Goal: Task Accomplishment & Management: Manage account settings

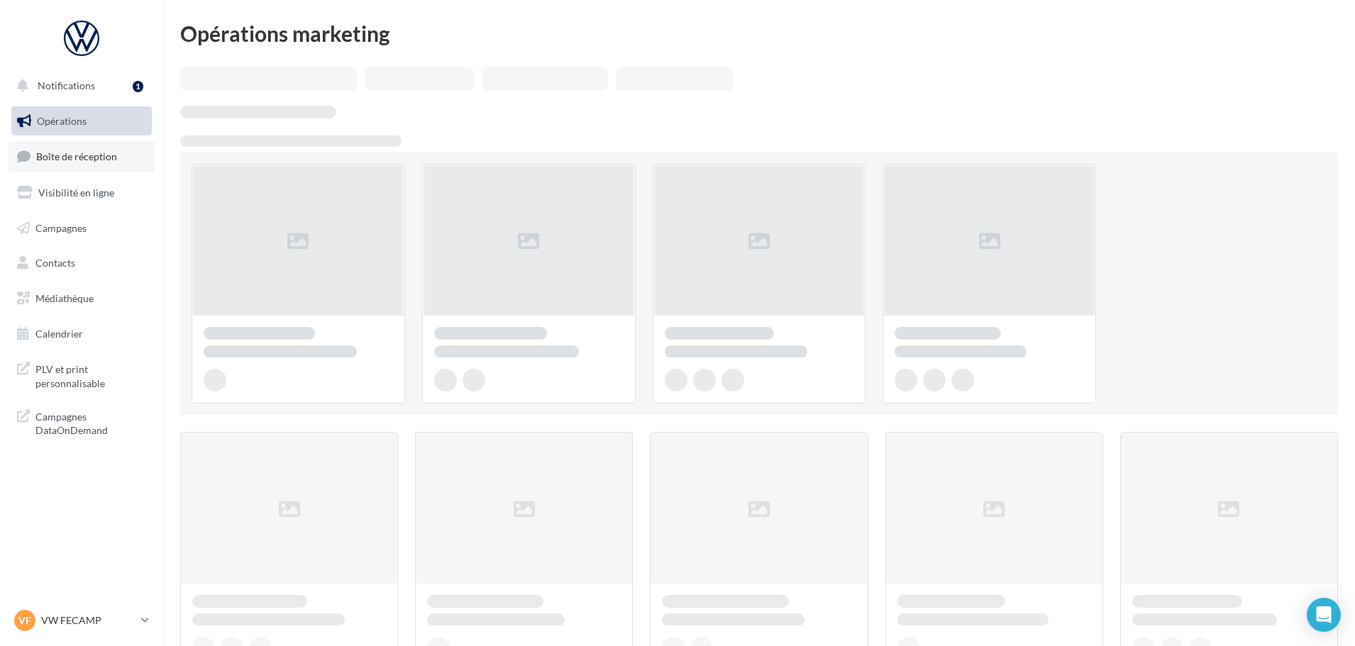
click at [74, 150] on link "Boîte de réception" at bounding box center [82, 156] width 146 height 31
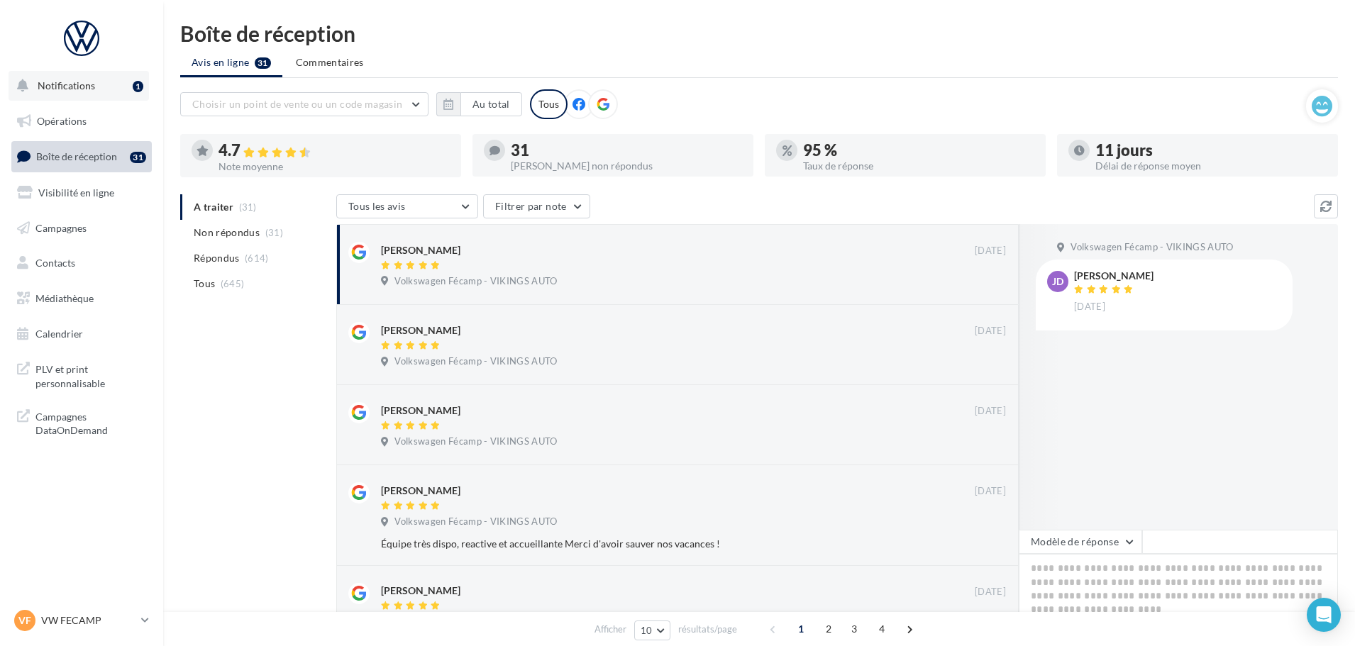
click at [91, 92] on button "Notifications 1" at bounding box center [79, 86] width 141 height 30
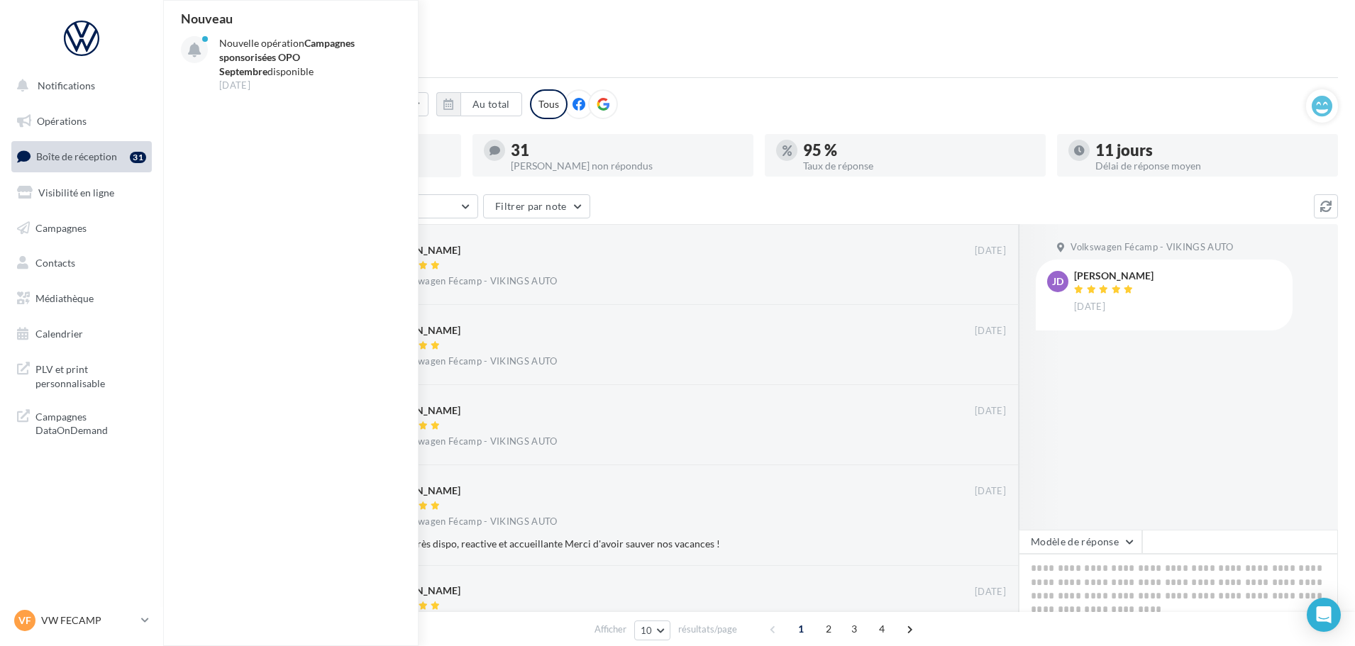
click at [94, 155] on span "Boîte de réception" at bounding box center [76, 156] width 81 height 12
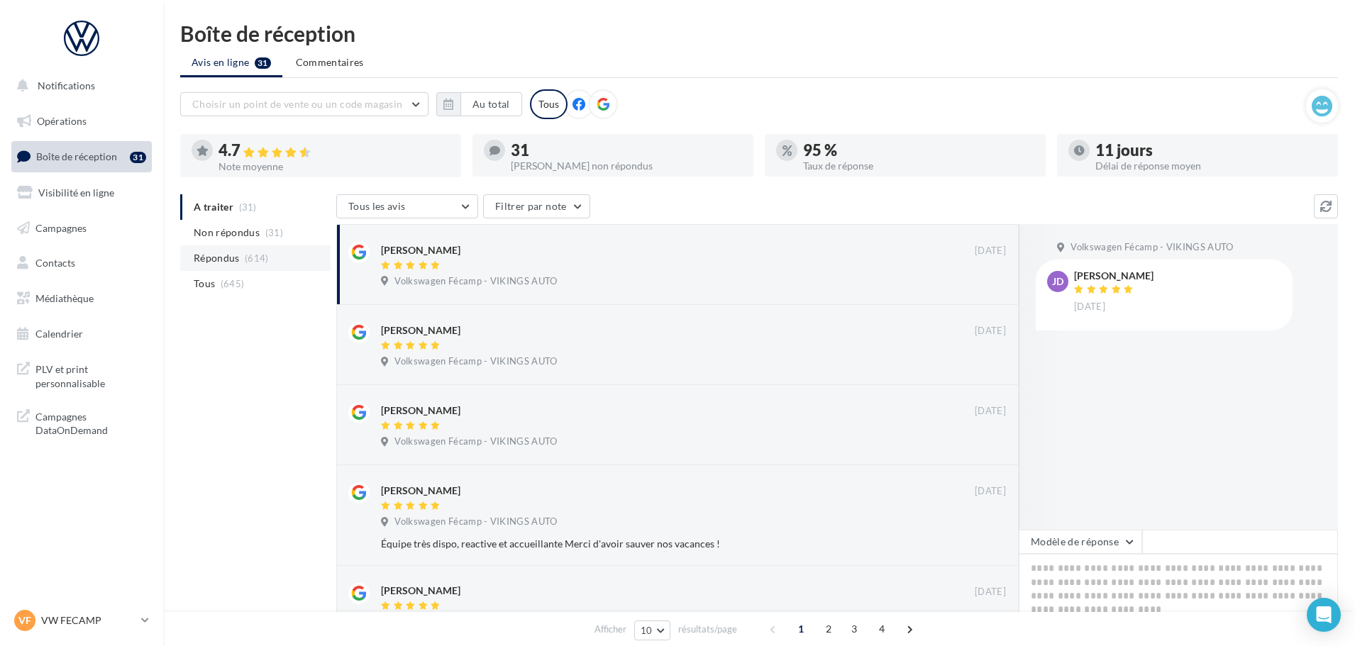
click at [248, 261] on span "(614)" at bounding box center [257, 258] width 24 height 11
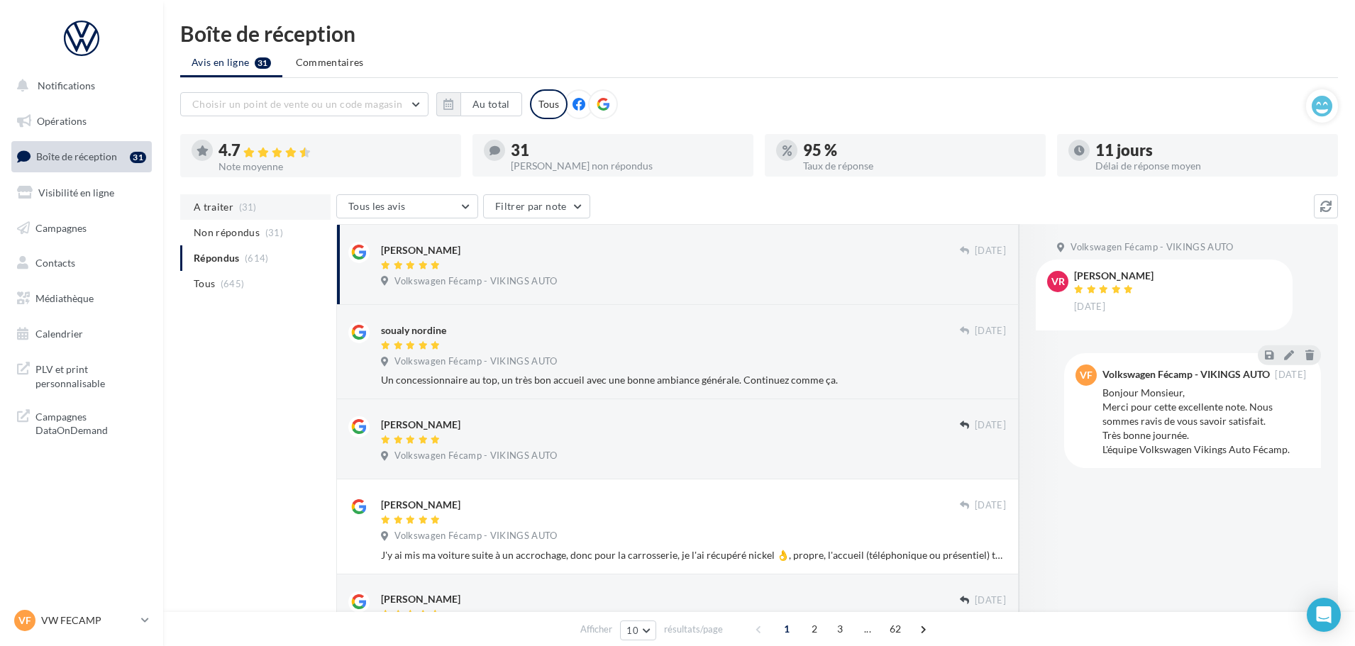
click at [236, 197] on li "A traiter (31)" at bounding box center [255, 207] width 150 height 26
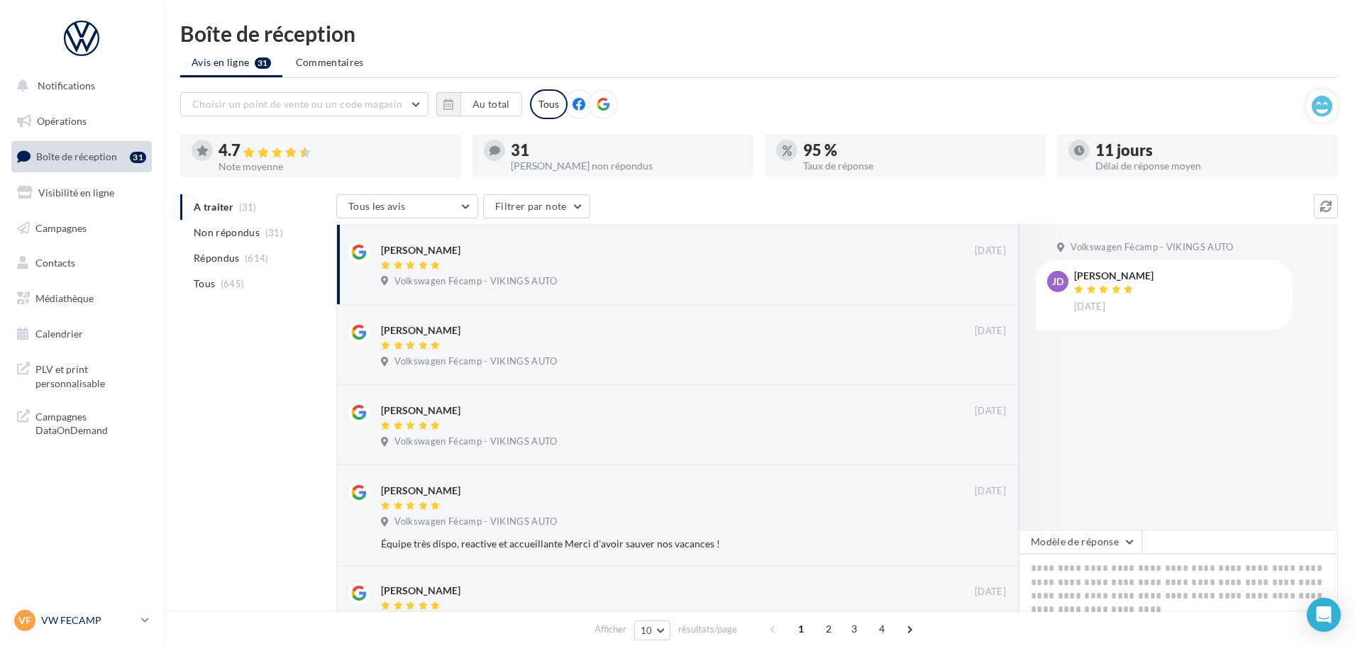
click at [121, 617] on p "VW FECAMP" at bounding box center [88, 621] width 94 height 14
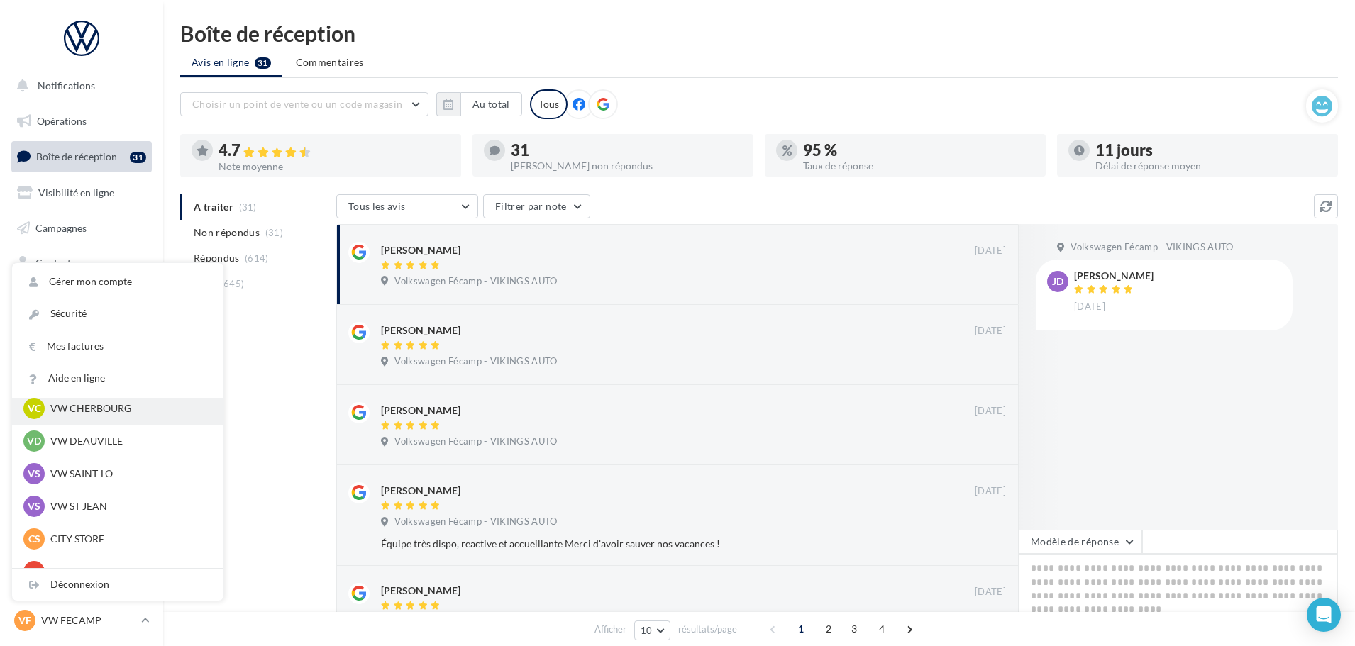
scroll to position [142, 0]
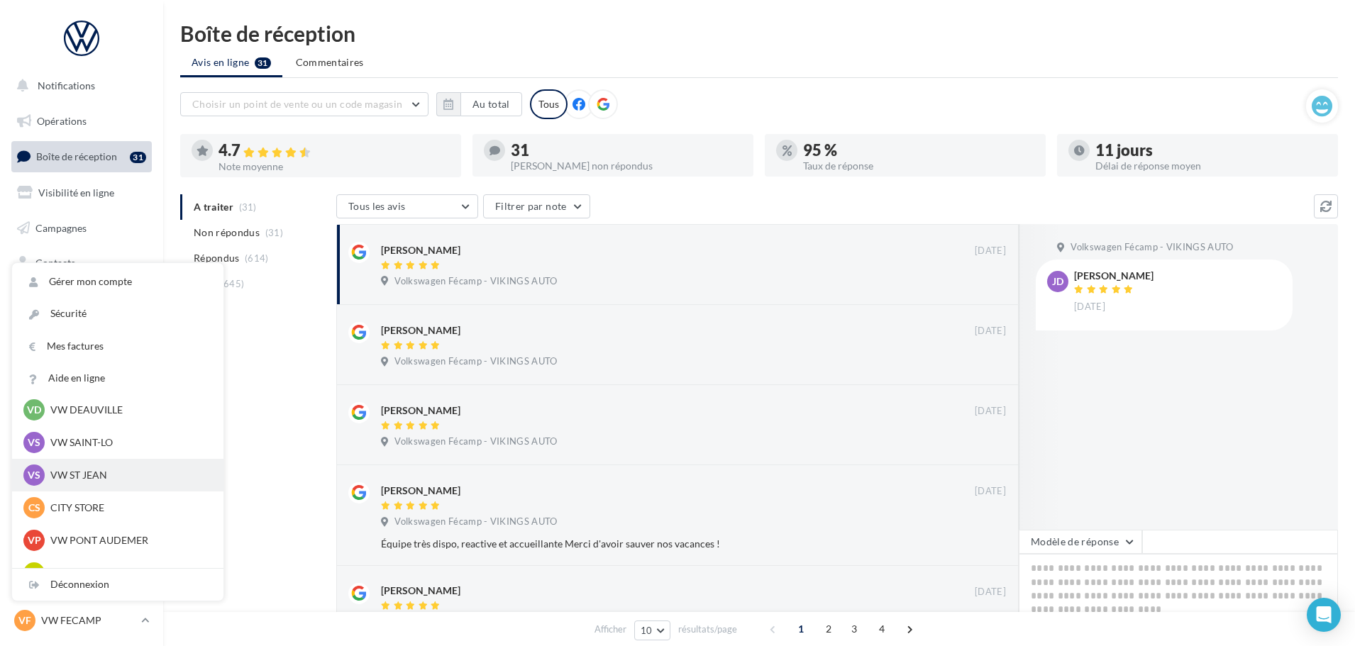
click at [75, 475] on p "VW ST JEAN" at bounding box center [128, 475] width 156 height 14
